Goal: Navigation & Orientation: Find specific page/section

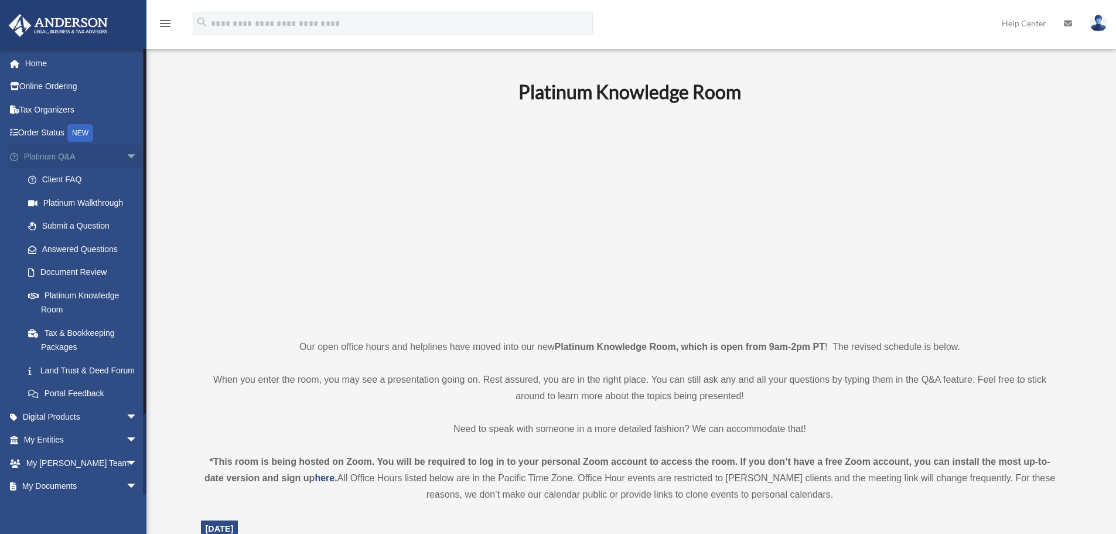
click at [126, 153] on span "arrow_drop_down" at bounding box center [137, 157] width 23 height 24
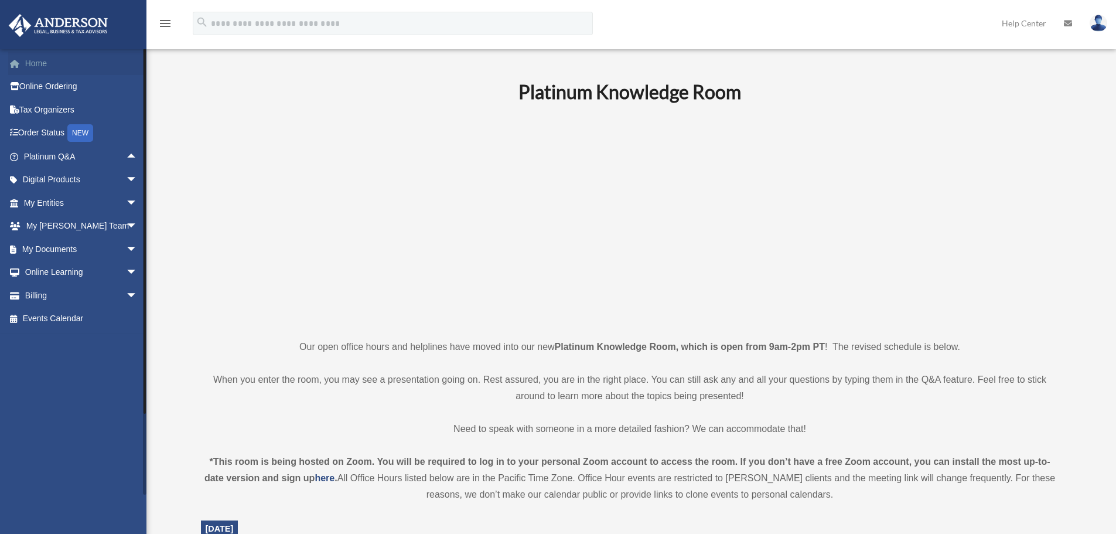
click at [35, 61] on link "Home" at bounding box center [81, 63] width 147 height 23
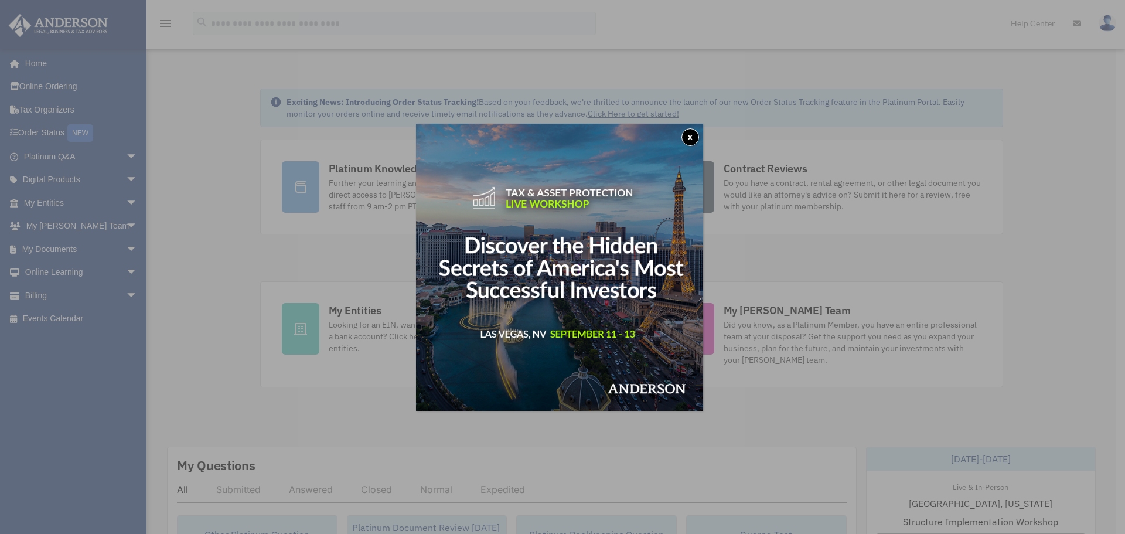
click at [690, 132] on button "x" at bounding box center [690, 137] width 18 height 18
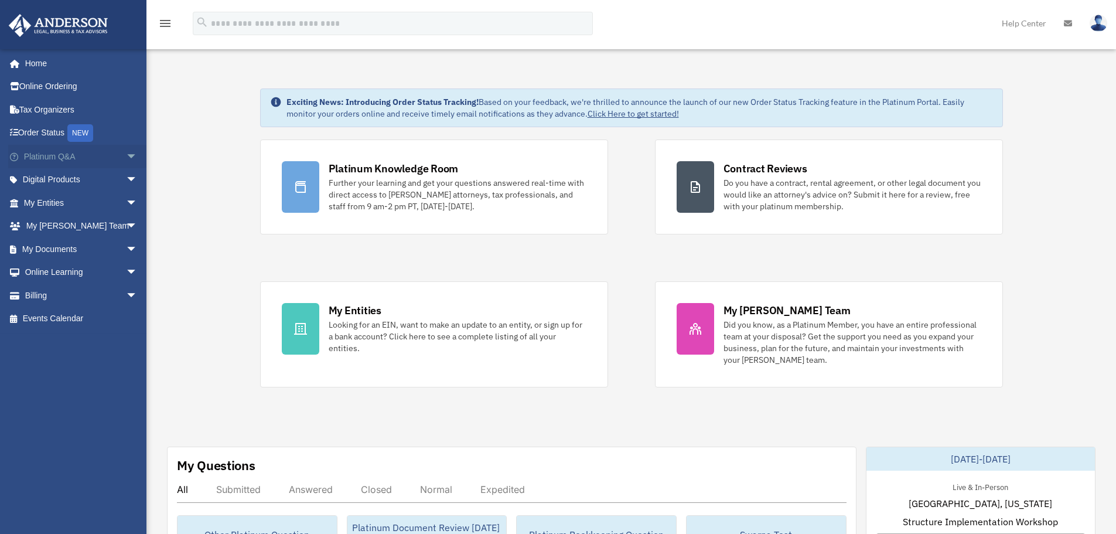
click at [126, 158] on span "arrow_drop_down" at bounding box center [137, 157] width 23 height 24
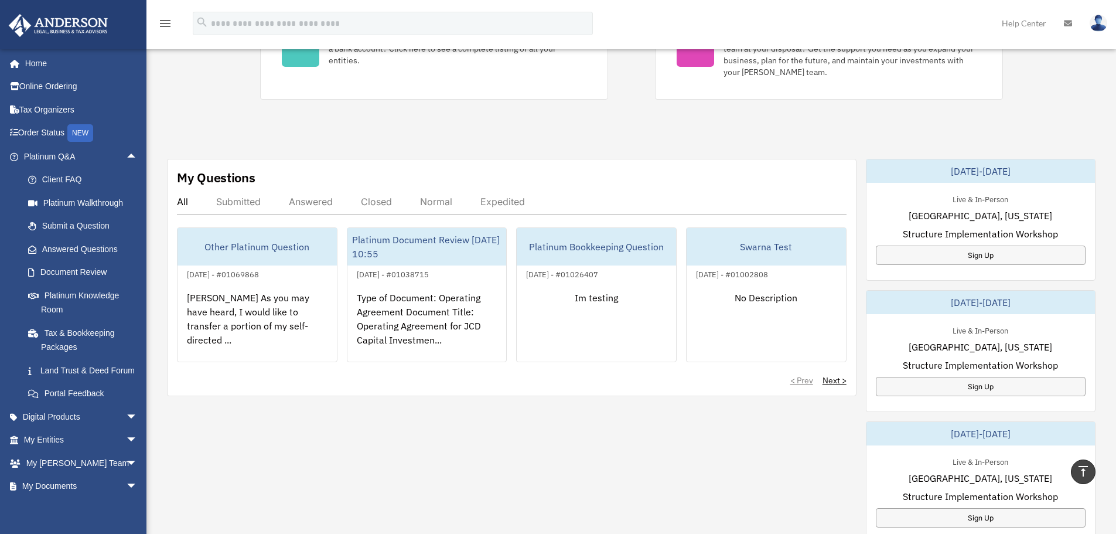
scroll to position [290, 0]
click at [85, 269] on link "Document Review" at bounding box center [85, 272] width 139 height 23
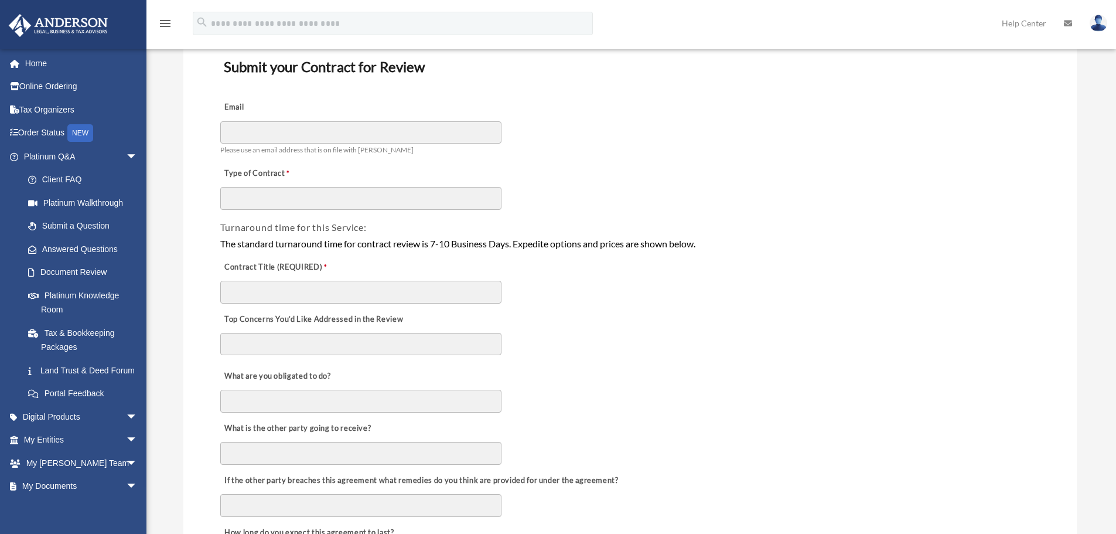
scroll to position [118, 0]
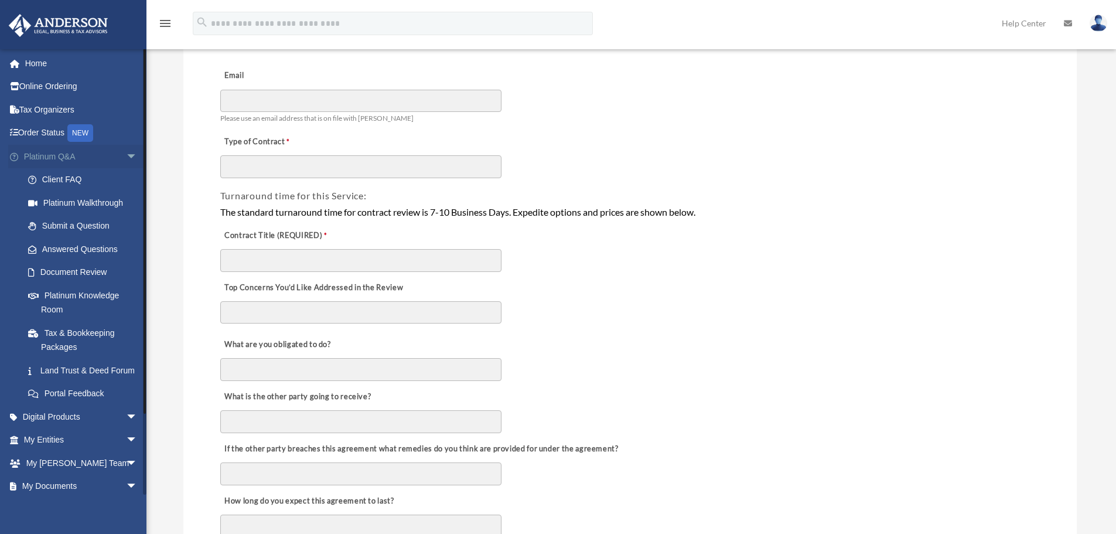
click at [126, 155] on span "arrow_drop_down" at bounding box center [137, 157] width 23 height 24
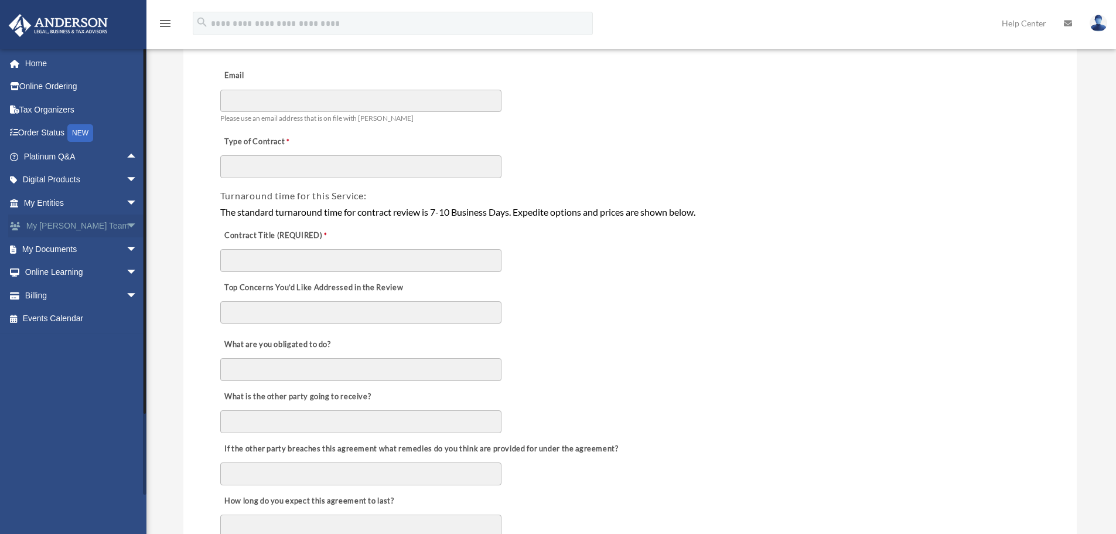
click at [127, 224] on span "arrow_drop_down" at bounding box center [137, 226] width 23 height 24
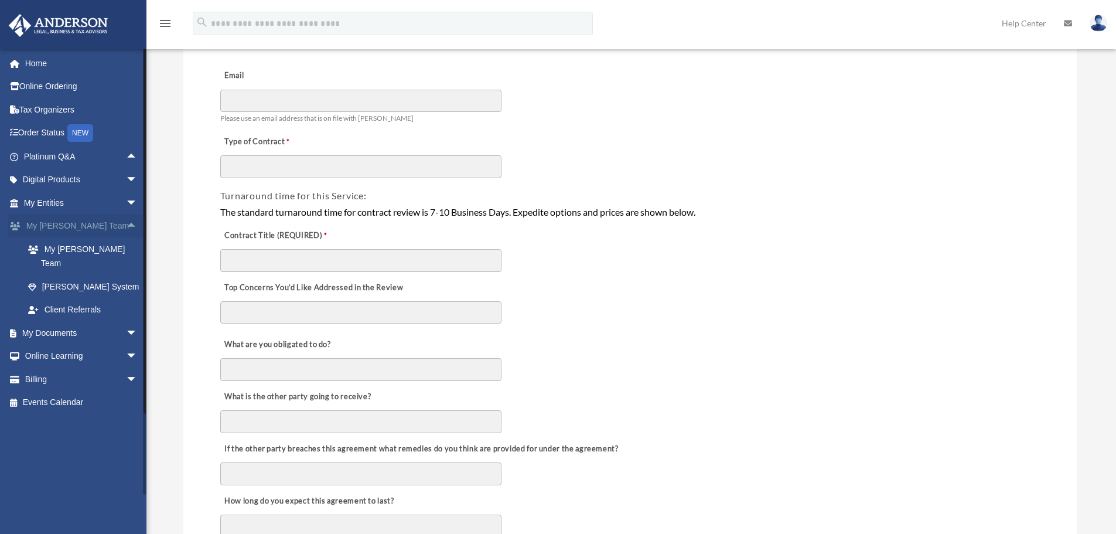
click at [126, 221] on span "arrow_drop_up" at bounding box center [137, 226] width 23 height 24
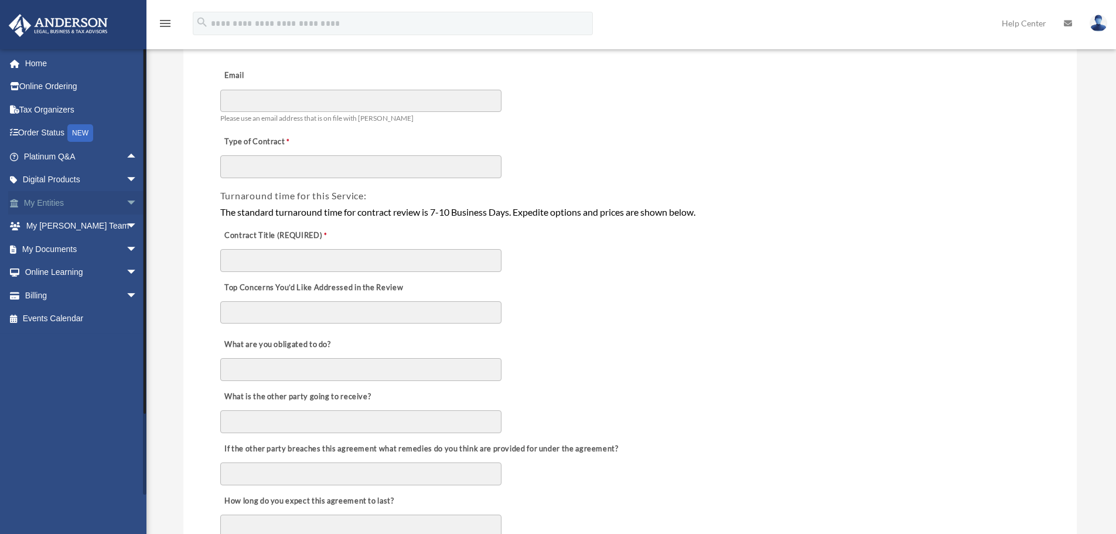
click at [127, 204] on span "arrow_drop_down" at bounding box center [137, 203] width 23 height 24
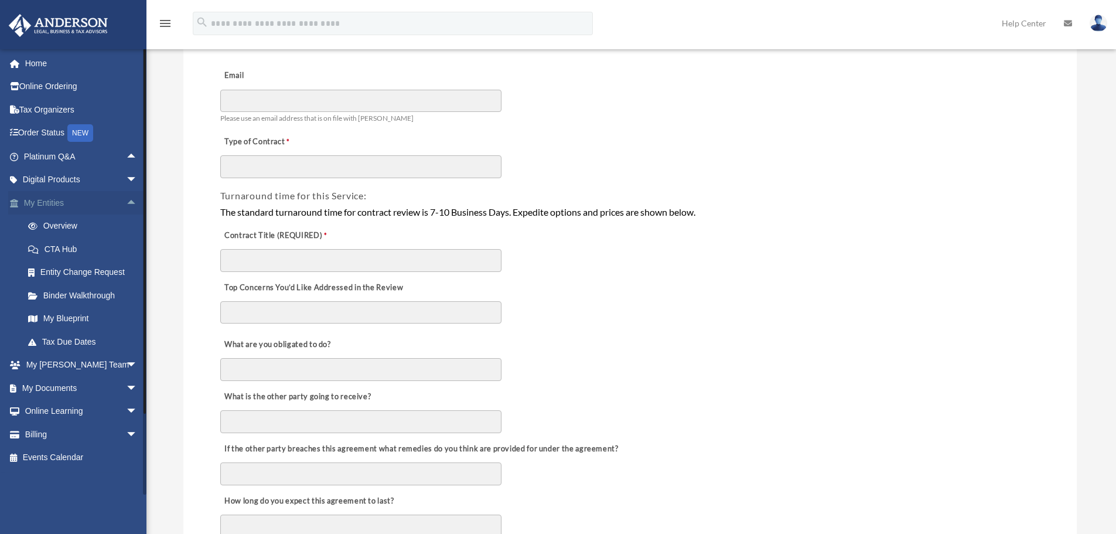
click at [127, 204] on span "arrow_drop_up" at bounding box center [137, 203] width 23 height 24
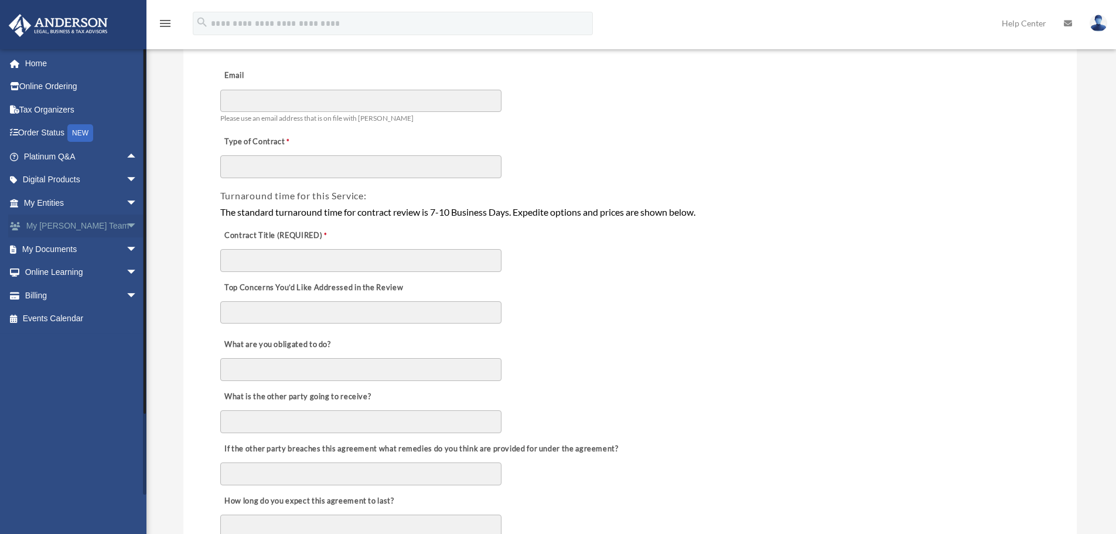
click at [126, 225] on span "arrow_drop_down" at bounding box center [137, 226] width 23 height 24
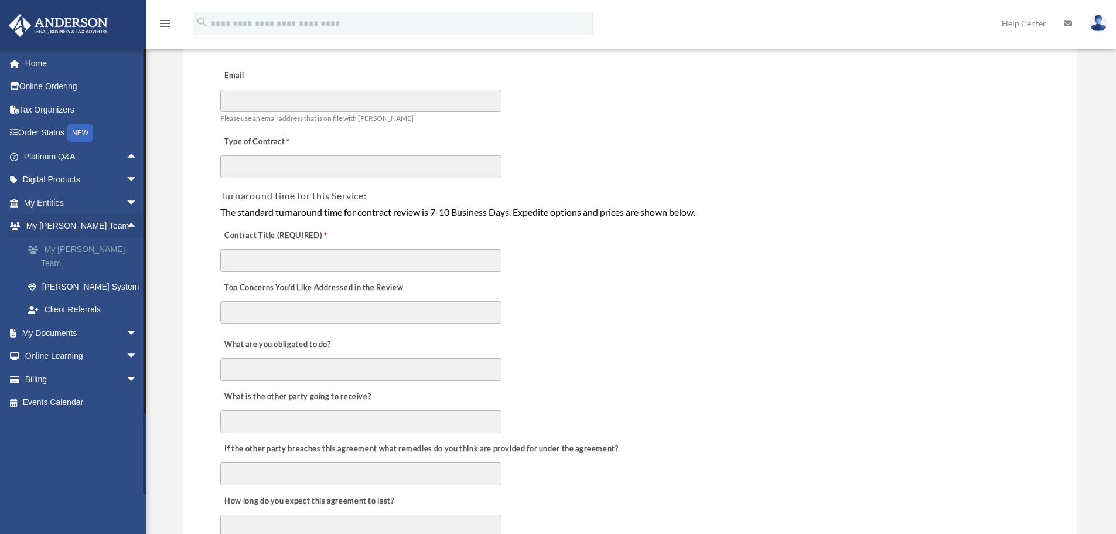
click at [106, 243] on link "My [PERSON_NAME] Team" at bounding box center [85, 255] width 139 height 37
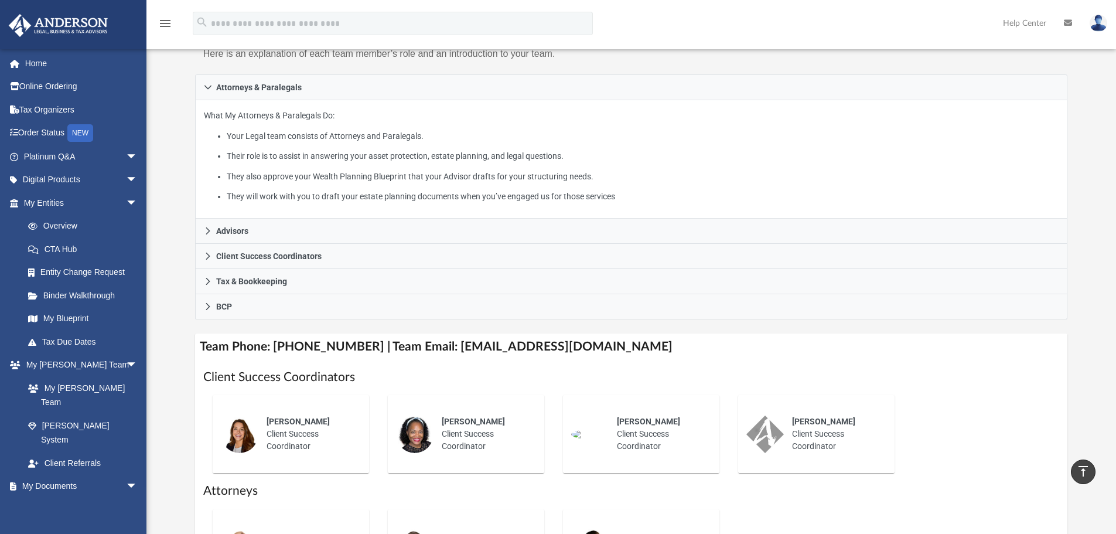
scroll to position [150, 0]
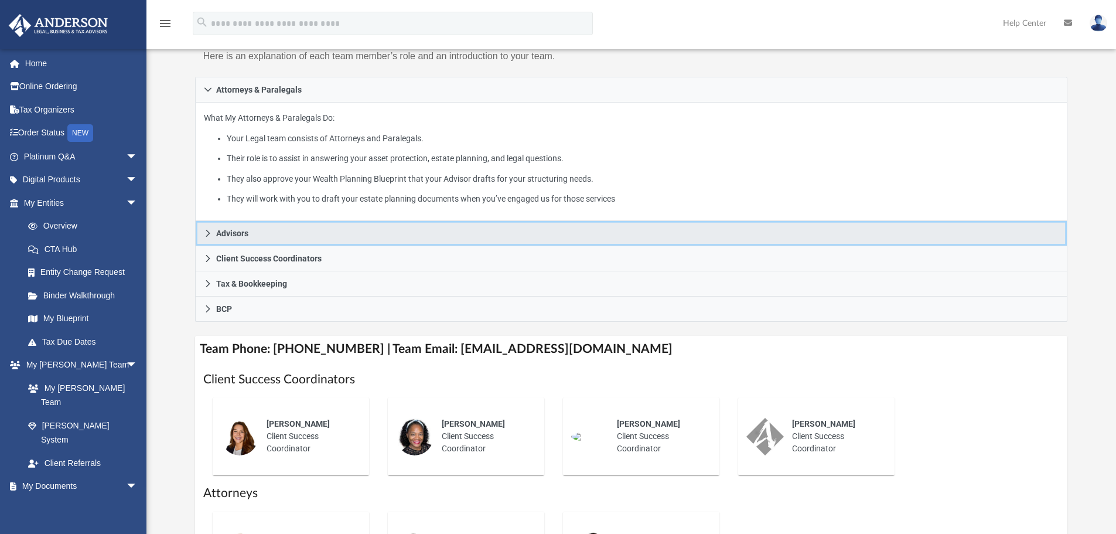
click at [215, 234] on link "Advisors" at bounding box center [631, 233] width 873 height 25
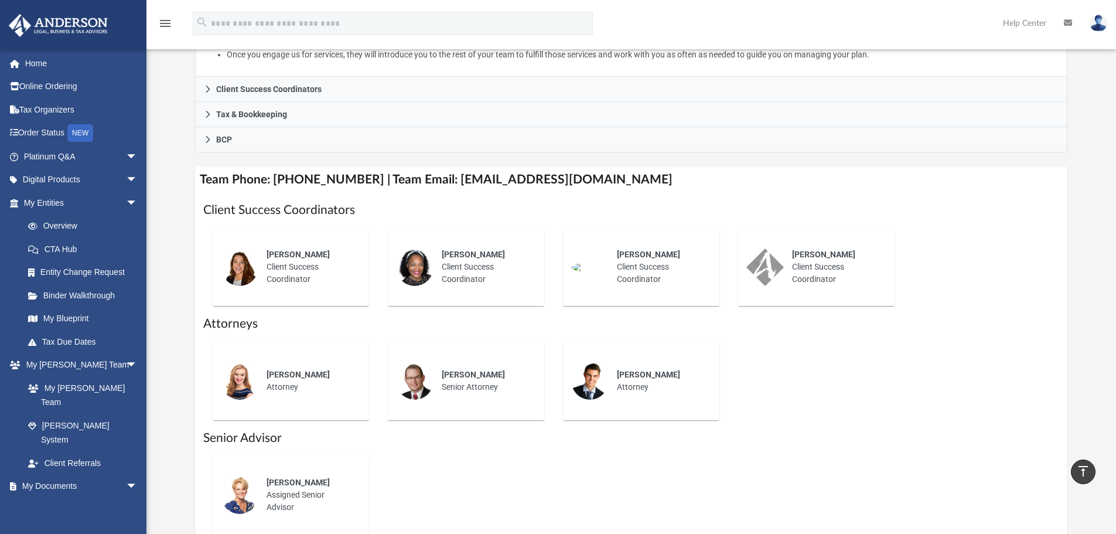
scroll to position [367, 0]
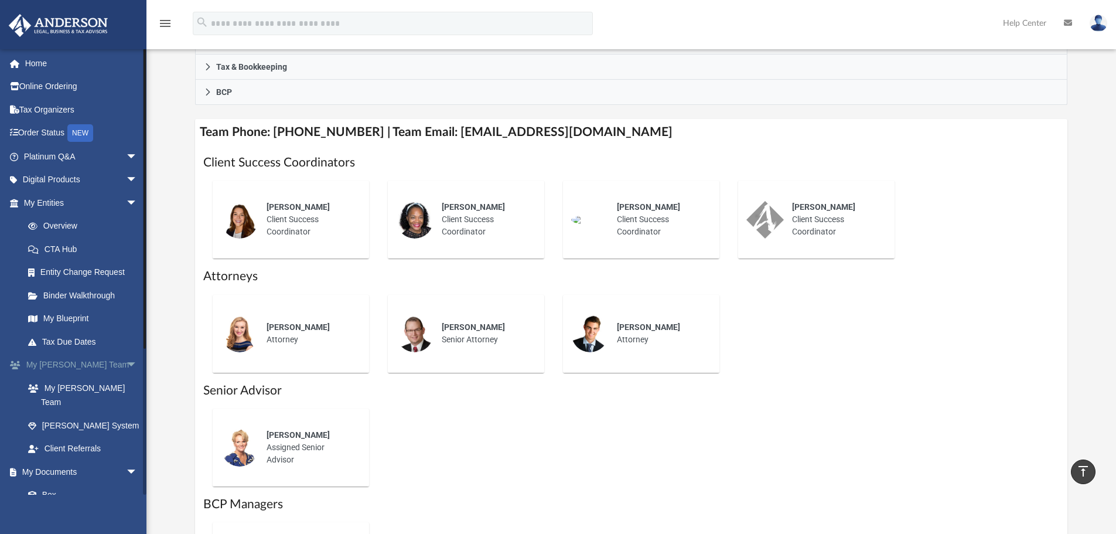
click at [126, 366] on span "arrow_drop_down" at bounding box center [137, 365] width 23 height 24
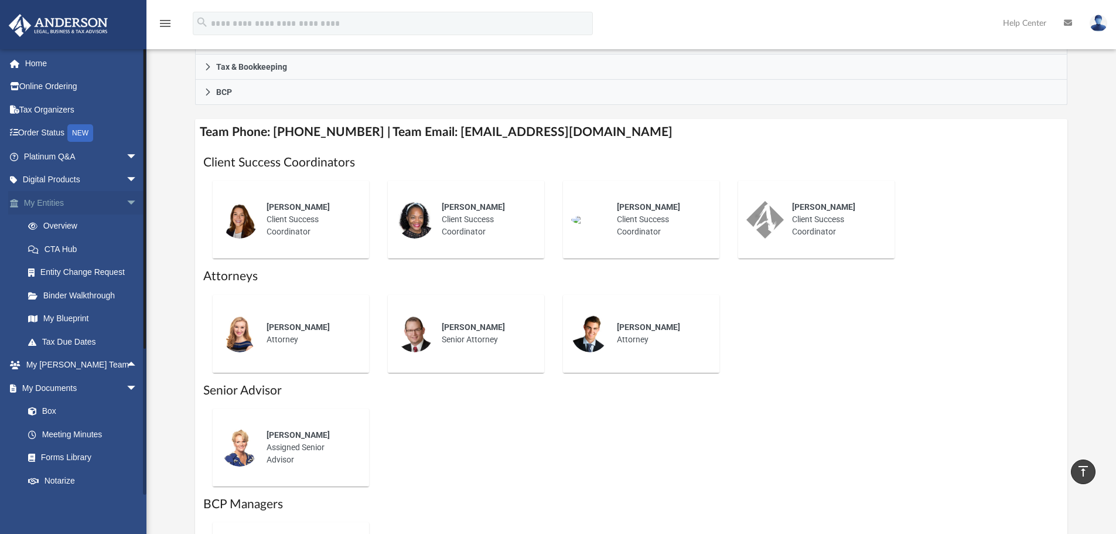
click at [126, 200] on span "arrow_drop_down" at bounding box center [137, 203] width 23 height 24
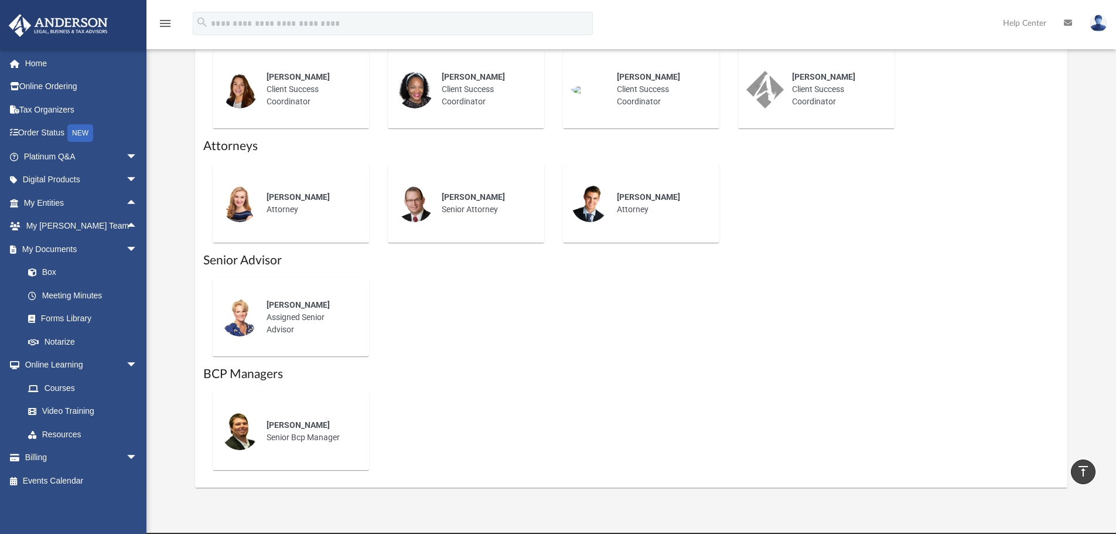
scroll to position [501, 0]
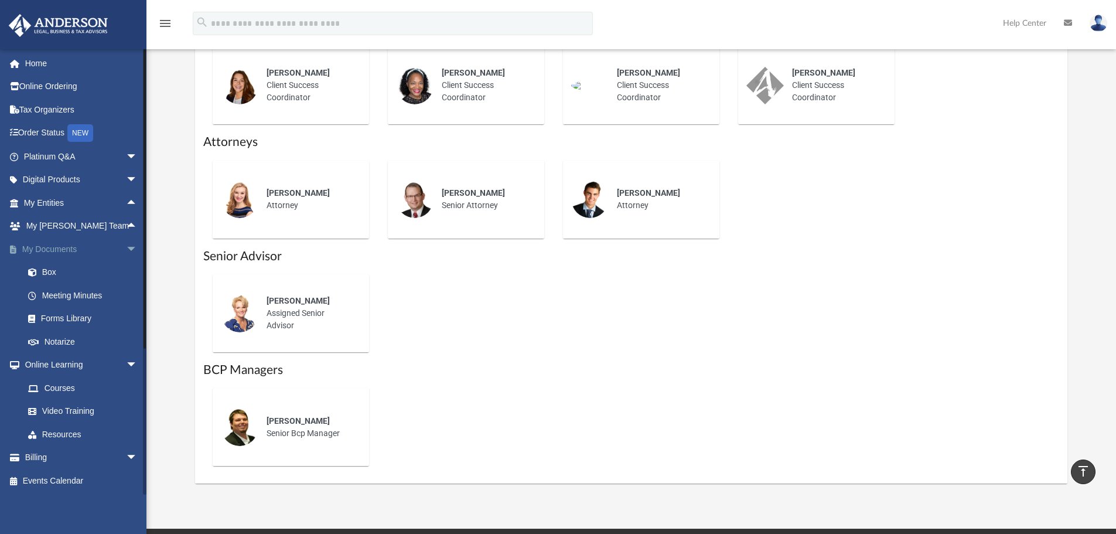
click at [126, 244] on span "arrow_drop_down" at bounding box center [137, 249] width 23 height 24
click at [126, 269] on span "arrow_drop_down" at bounding box center [137, 273] width 23 height 24
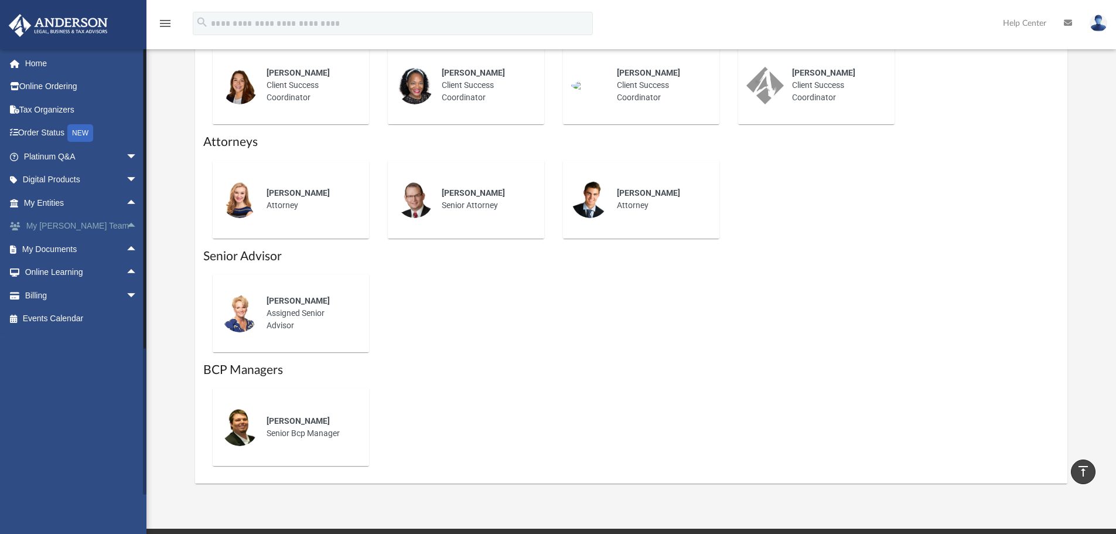
click at [126, 223] on span "arrow_drop_up" at bounding box center [137, 226] width 23 height 24
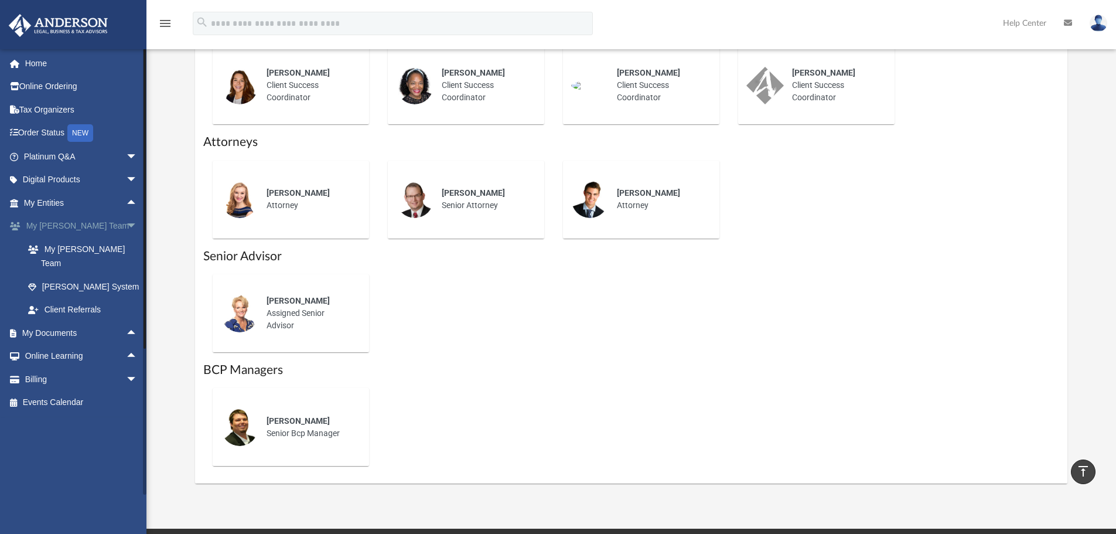
click at [126, 223] on span "arrow_drop_down" at bounding box center [137, 226] width 23 height 24
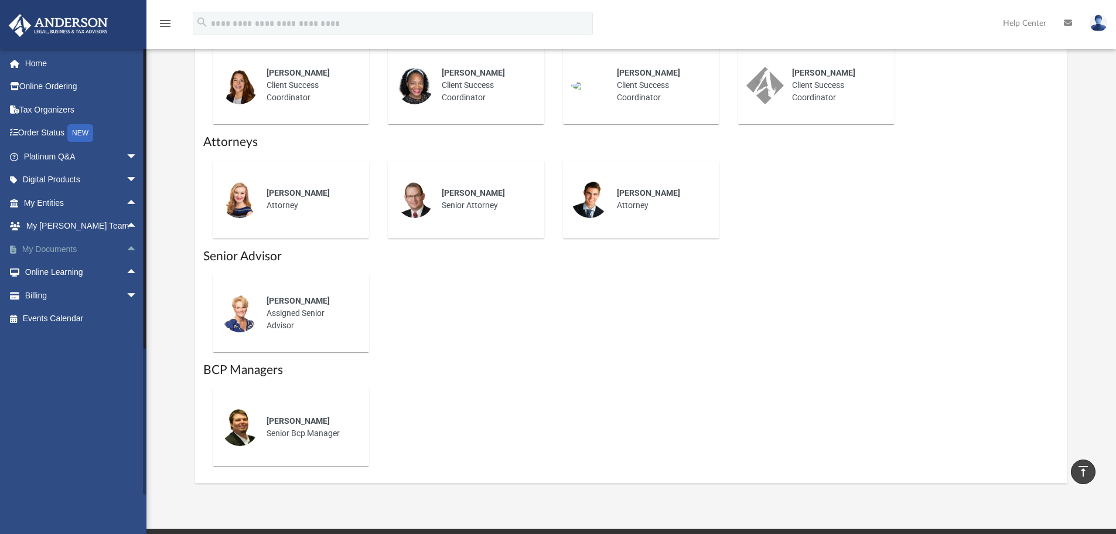
click at [126, 243] on span "arrow_drop_up" at bounding box center [137, 249] width 23 height 24
click at [126, 243] on span "arrow_drop_down" at bounding box center [137, 249] width 23 height 24
click at [126, 172] on span "arrow_drop_down" at bounding box center [137, 180] width 23 height 24
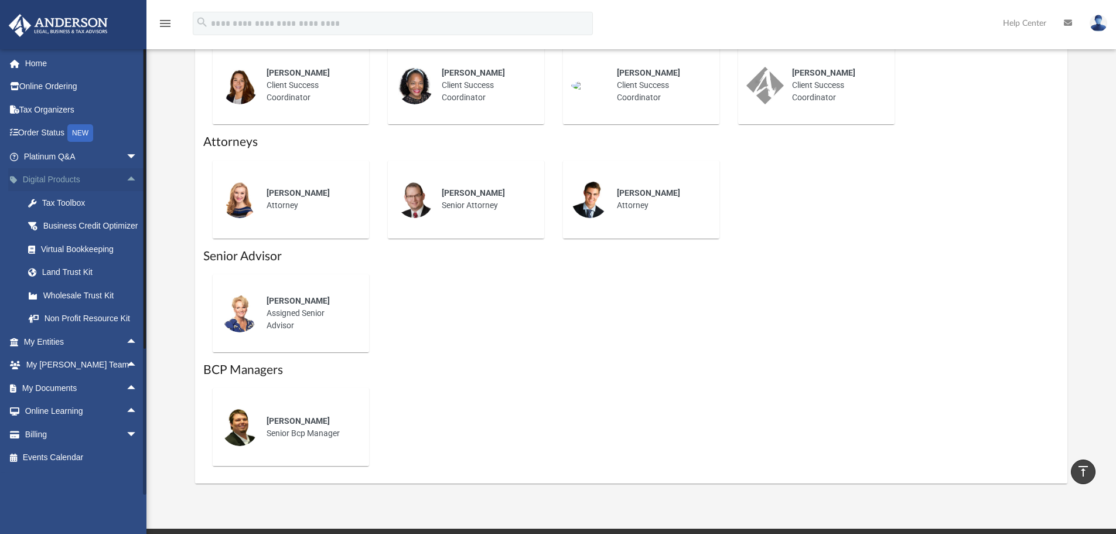
click at [126, 172] on span "arrow_drop_up" at bounding box center [137, 180] width 23 height 24
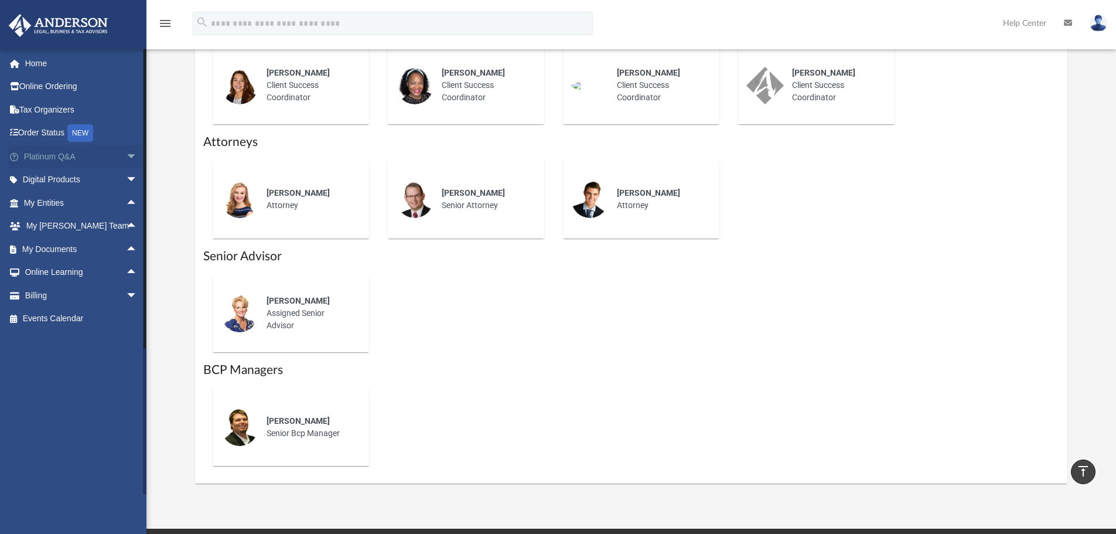
click at [126, 152] on span "arrow_drop_down" at bounding box center [137, 157] width 23 height 24
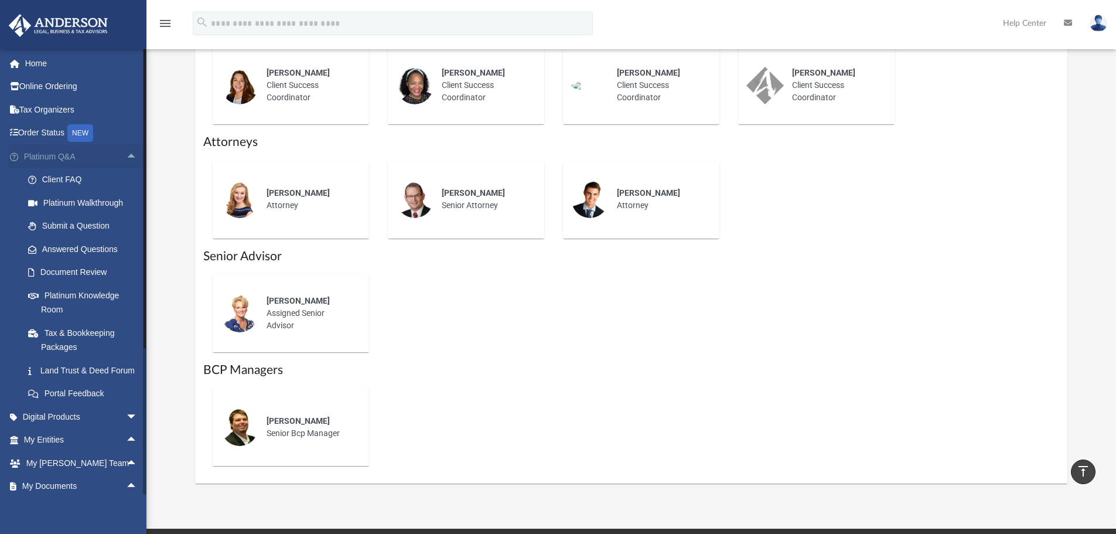
click at [126, 152] on span "arrow_drop_up" at bounding box center [137, 157] width 23 height 24
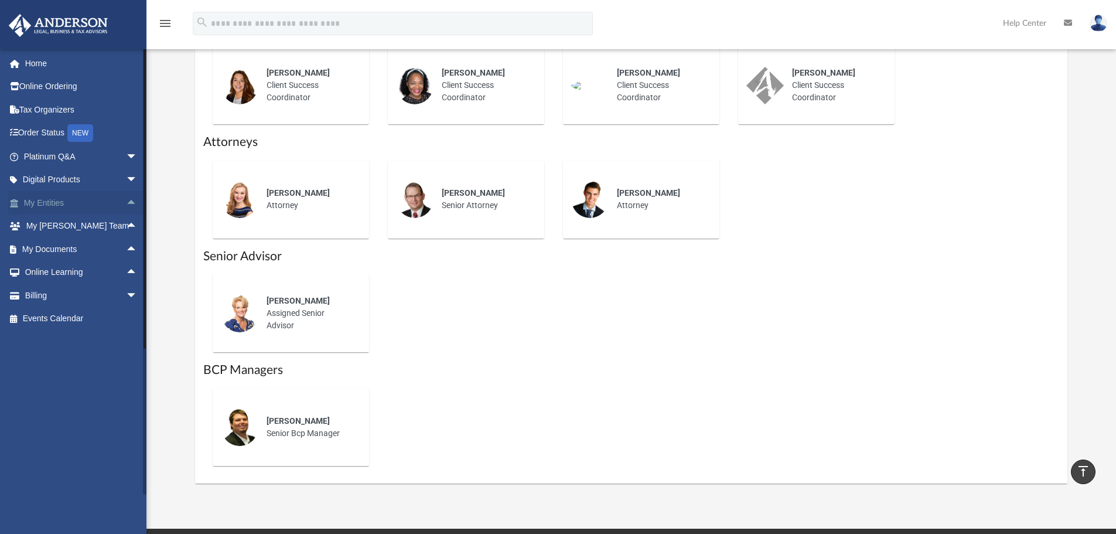
click at [126, 203] on span "arrow_drop_up" at bounding box center [137, 203] width 23 height 24
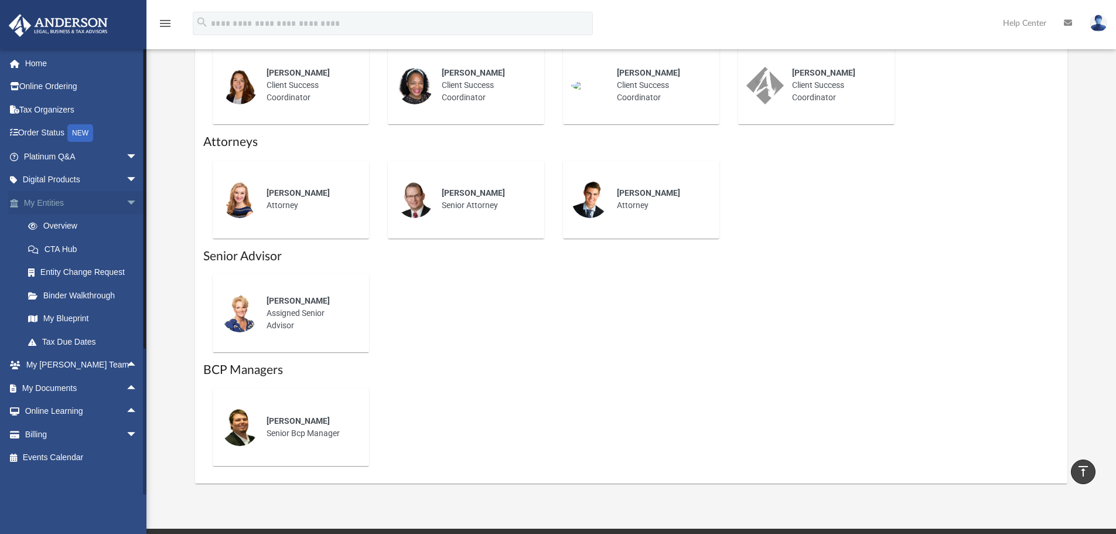
click at [126, 203] on span "arrow_drop_down" at bounding box center [137, 203] width 23 height 24
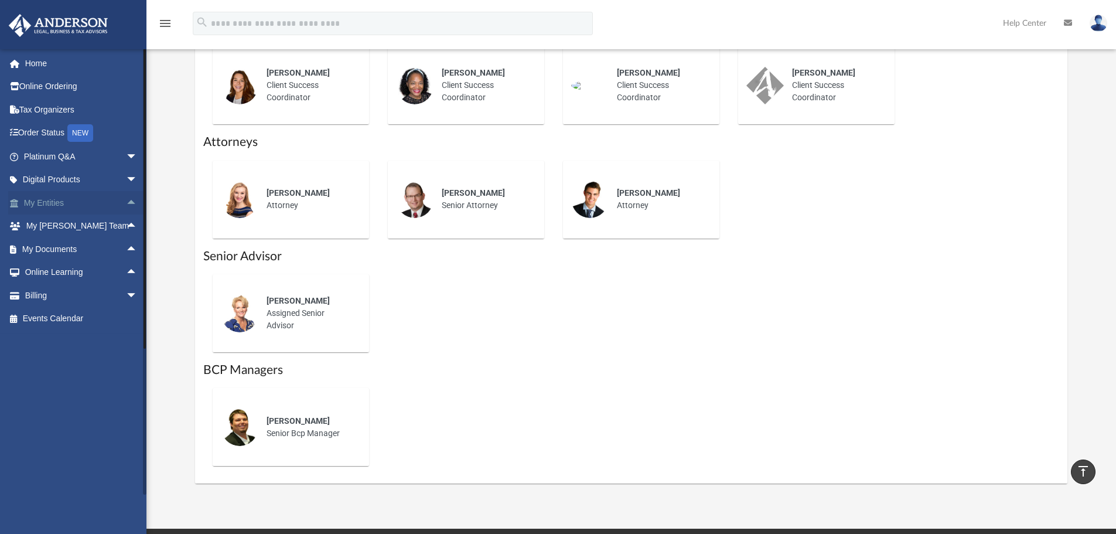
click at [126, 200] on span "arrow_drop_up" at bounding box center [137, 203] width 23 height 24
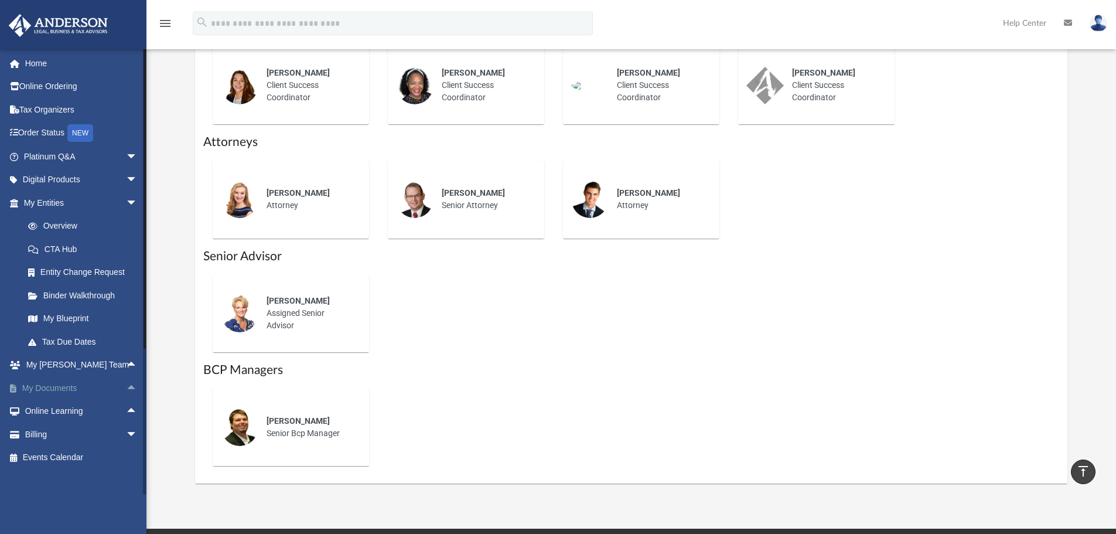
click at [126, 390] on span "arrow_drop_up" at bounding box center [137, 388] width 23 height 24
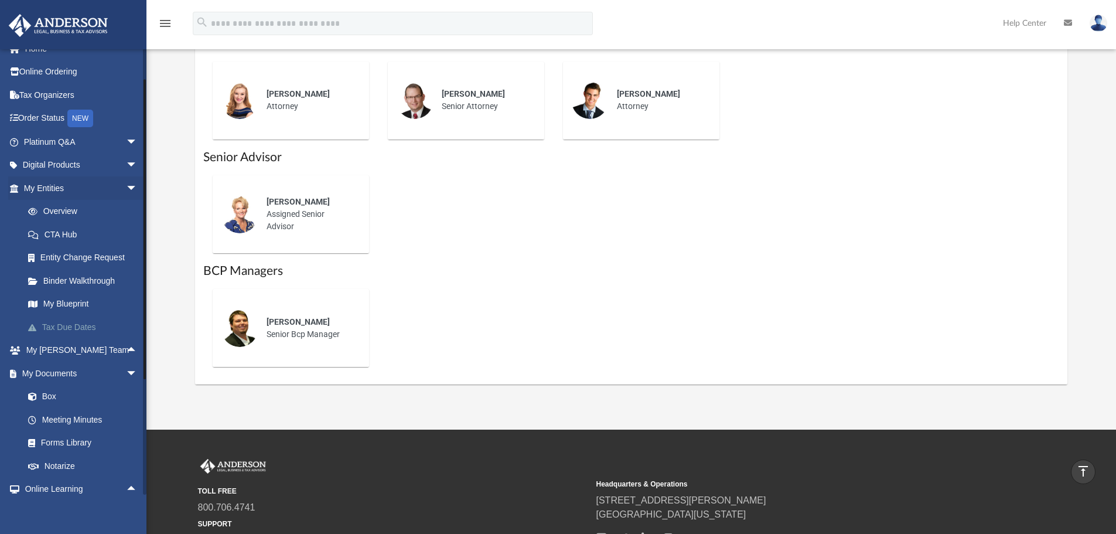
scroll to position [70, 0]
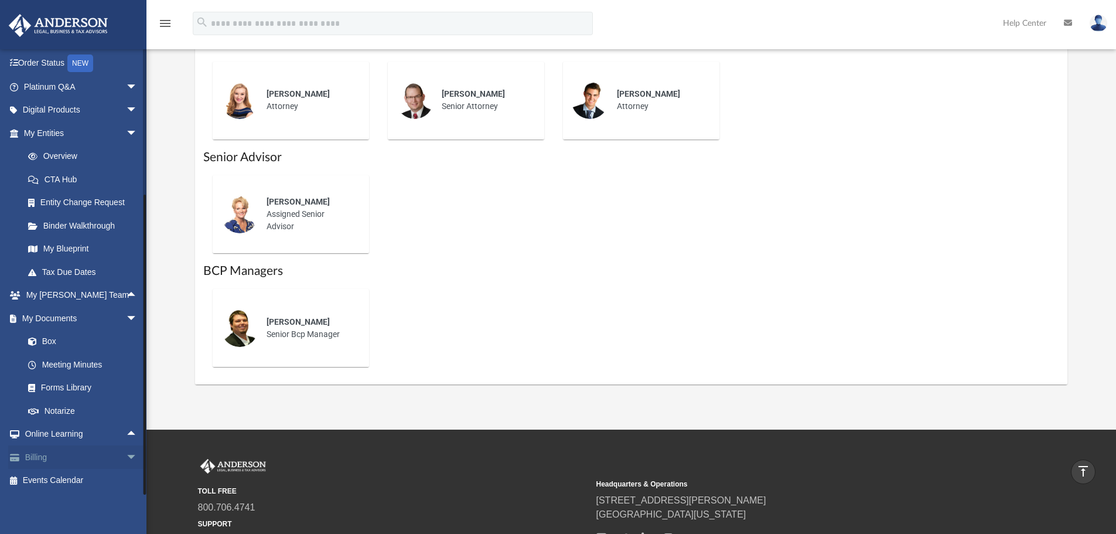
click at [109, 455] on link "Billing arrow_drop_down" at bounding box center [81, 456] width 147 height 23
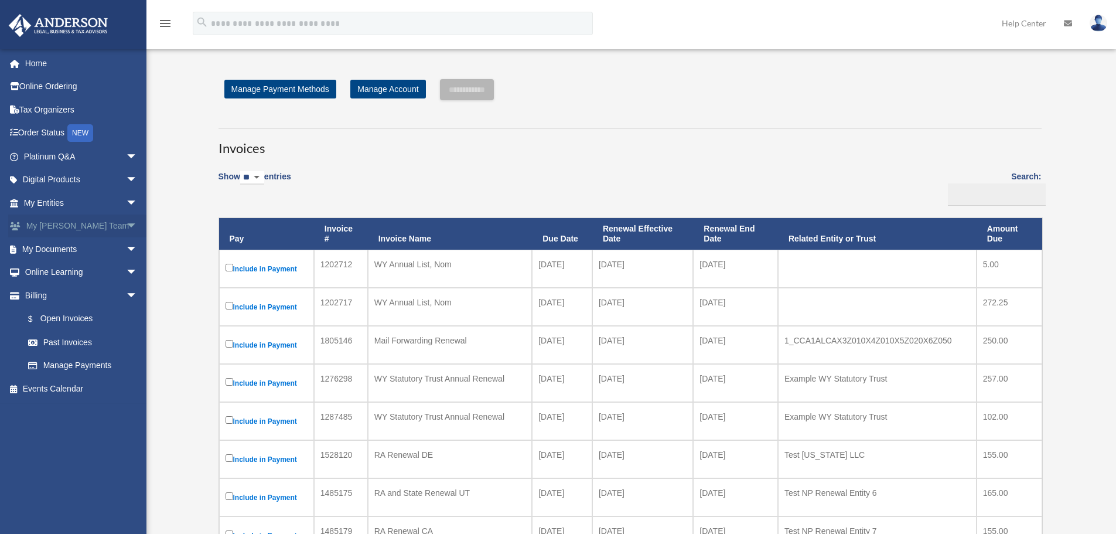
click at [126, 226] on span "arrow_drop_down" at bounding box center [137, 226] width 23 height 24
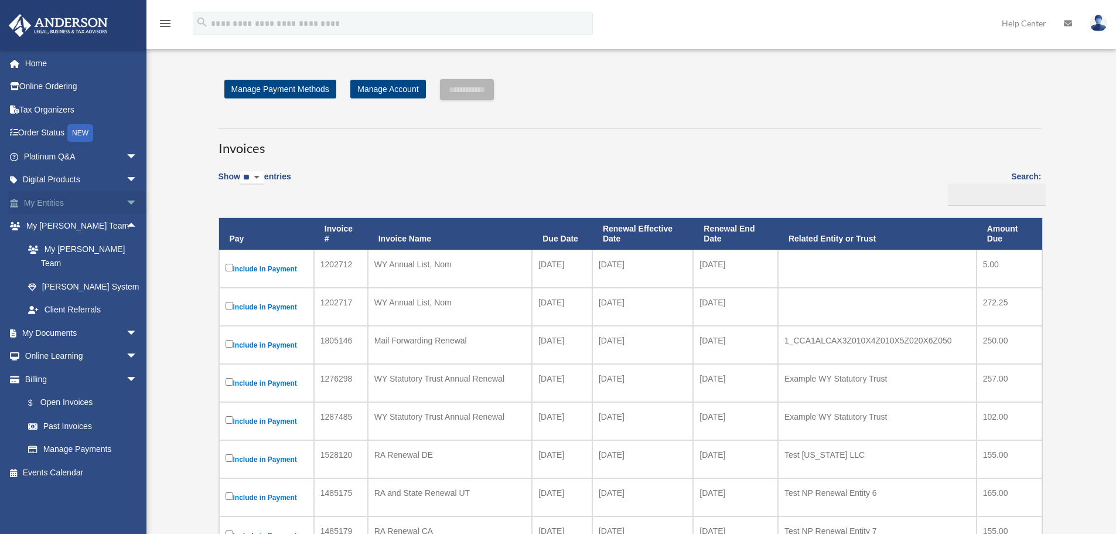
click at [126, 203] on span "arrow_drop_down" at bounding box center [137, 203] width 23 height 24
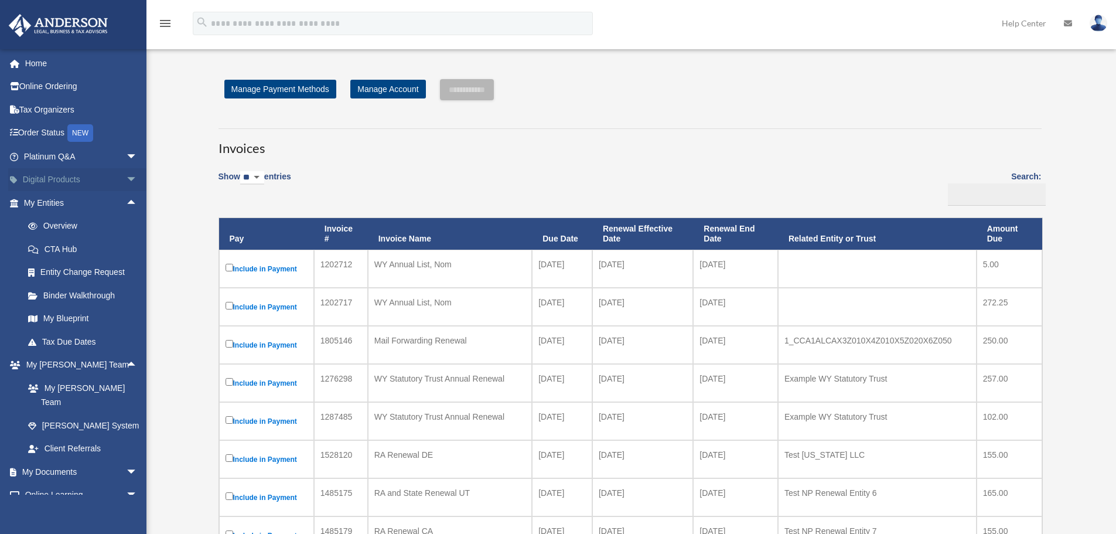
click at [126, 177] on span "arrow_drop_down" at bounding box center [137, 180] width 23 height 24
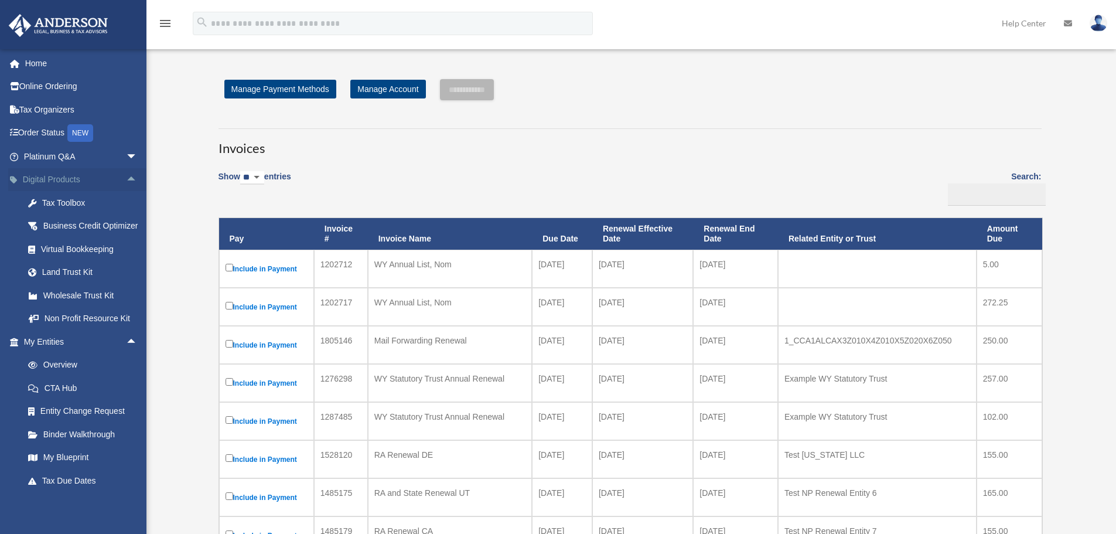
click at [126, 177] on span "arrow_drop_up" at bounding box center [137, 180] width 23 height 24
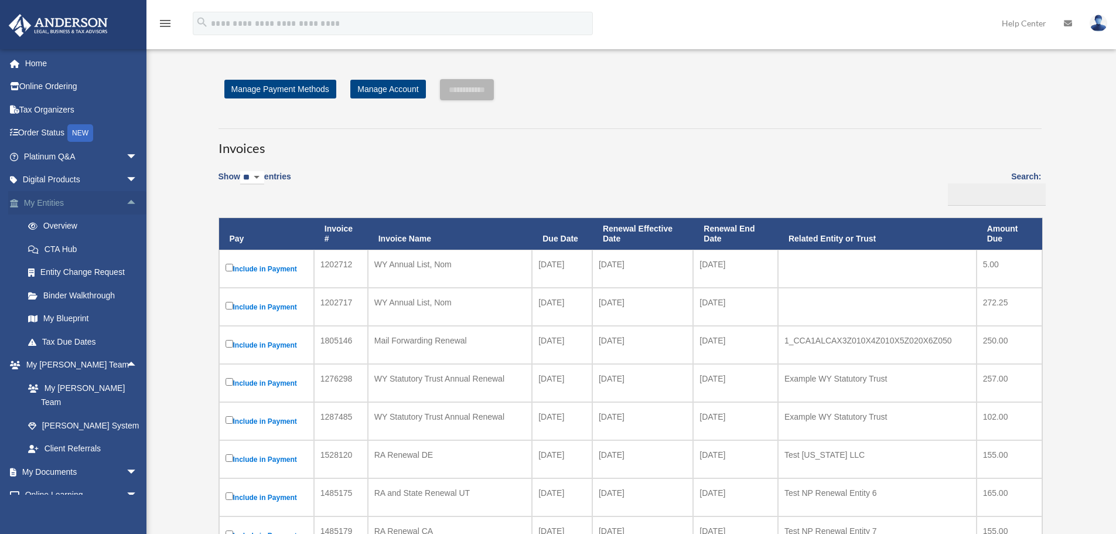
click at [126, 202] on span "arrow_drop_up" at bounding box center [137, 203] width 23 height 24
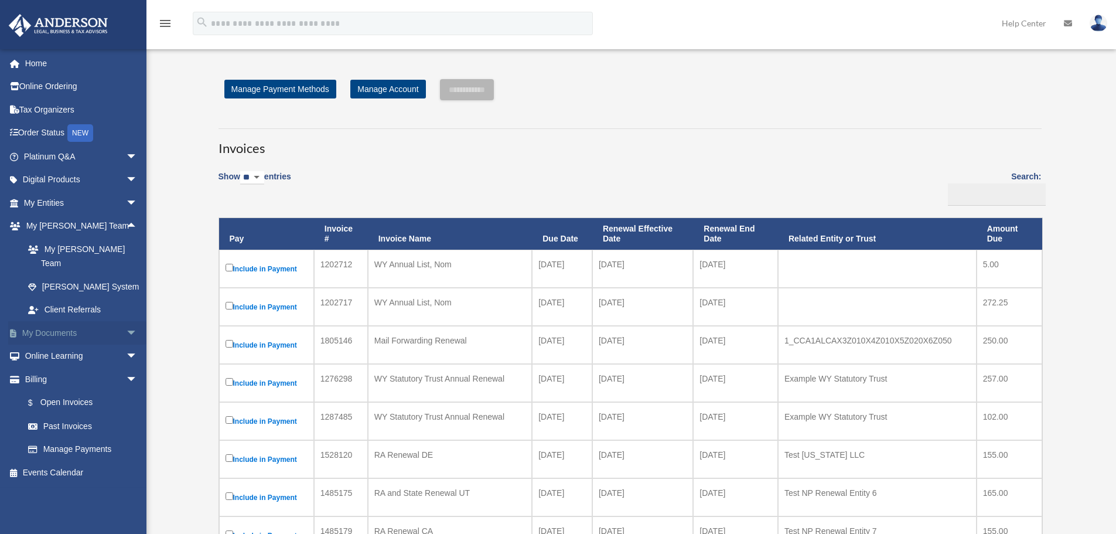
click at [126, 321] on span "arrow_drop_down" at bounding box center [137, 333] width 23 height 24
click at [126, 321] on span "arrow_drop_up" at bounding box center [137, 333] width 23 height 24
click at [126, 223] on span "arrow_drop_up" at bounding box center [137, 226] width 23 height 24
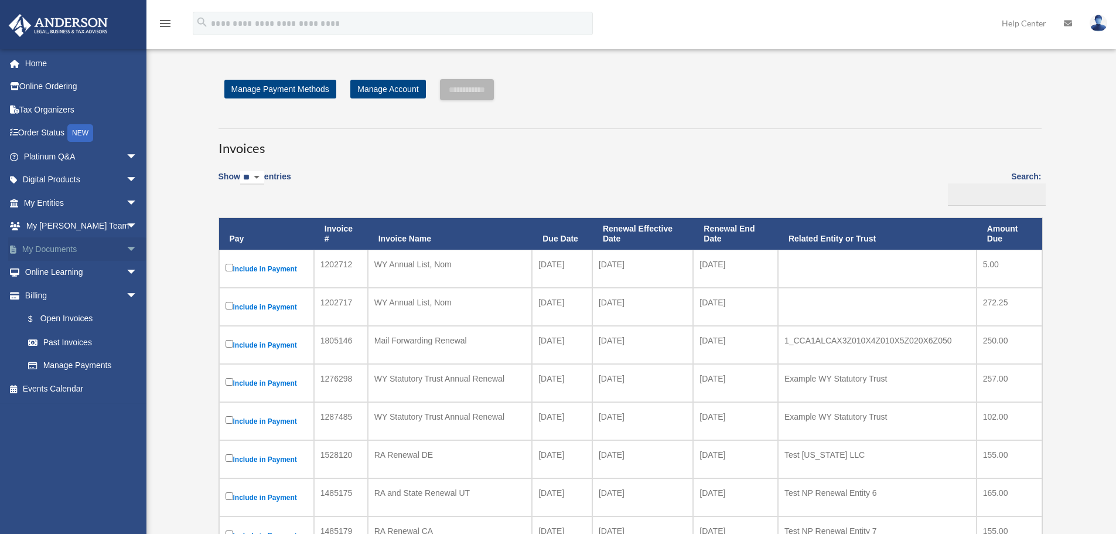
click at [126, 244] on span "arrow_drop_down" at bounding box center [137, 249] width 23 height 24
